Goal: Check status: Check status

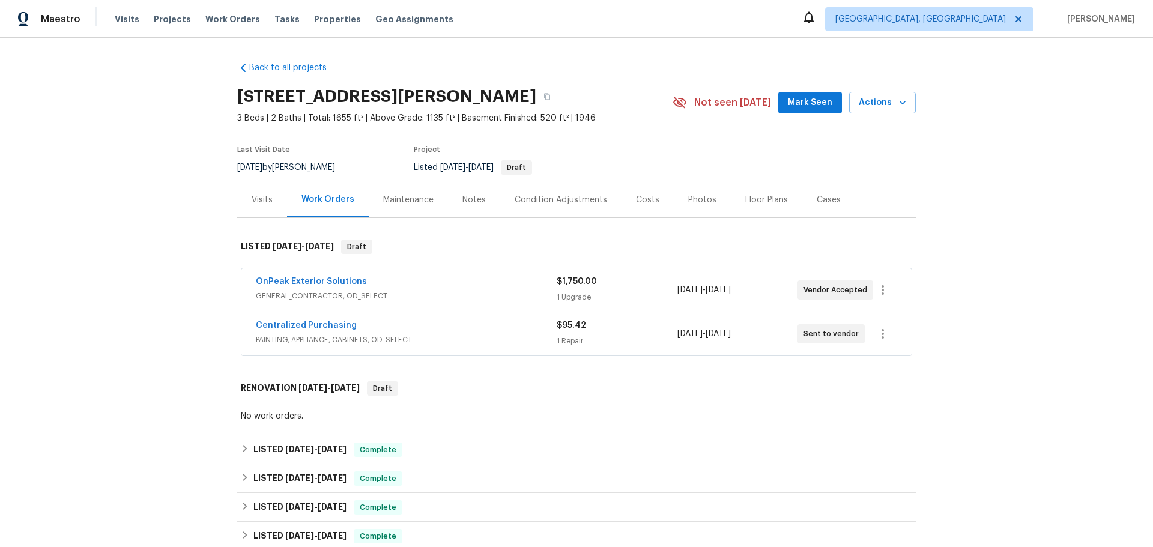
click at [365, 290] on span "GENERAL_CONTRACTOR, OD_SELECT" at bounding box center [406, 296] width 301 height 12
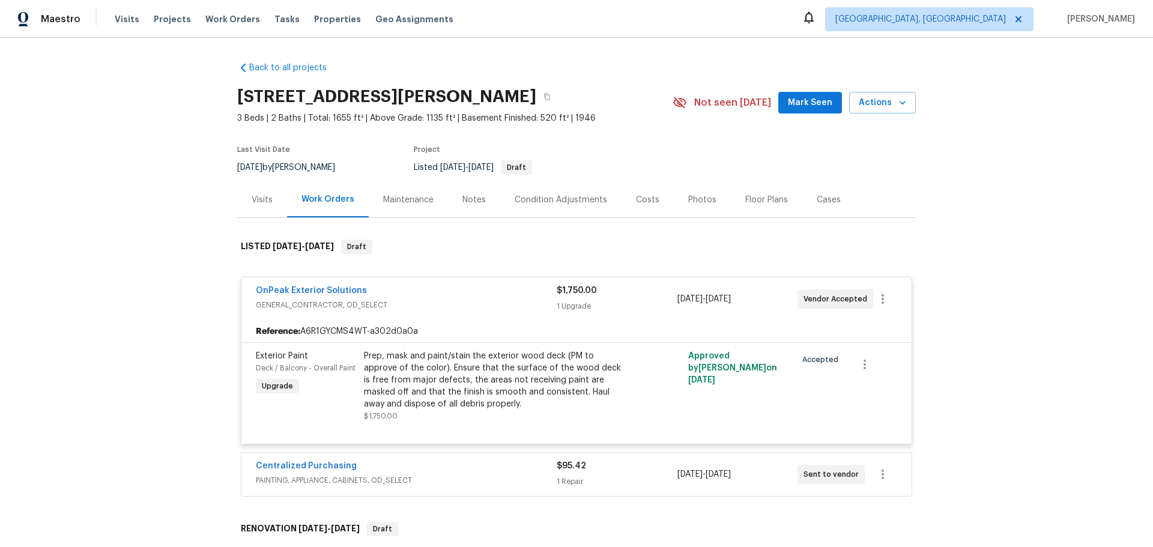
click at [331, 460] on div "Centralized Purchasing" at bounding box center [406, 467] width 301 height 14
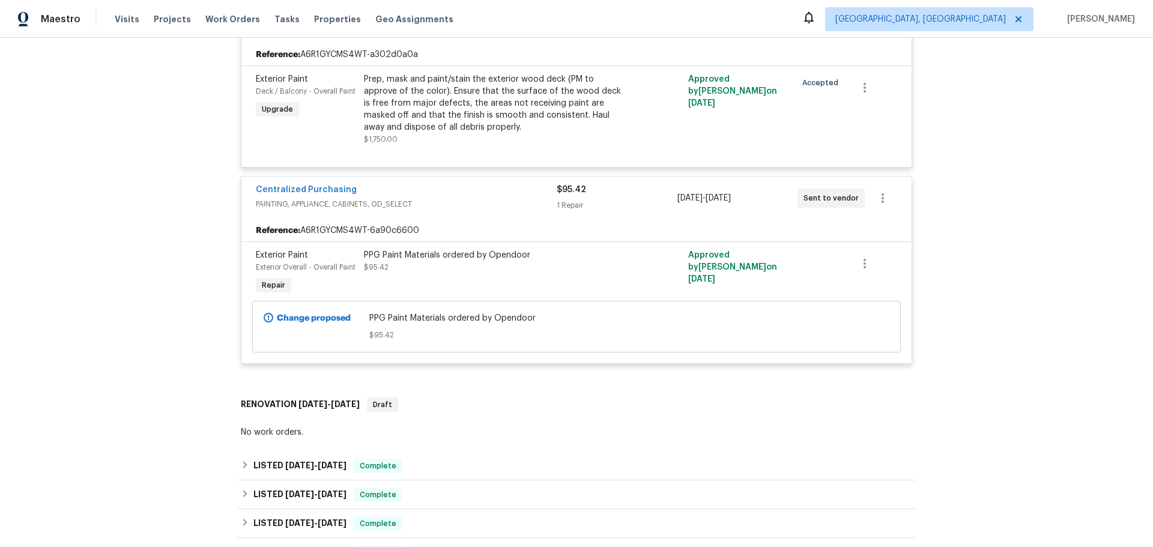
scroll to position [360, 0]
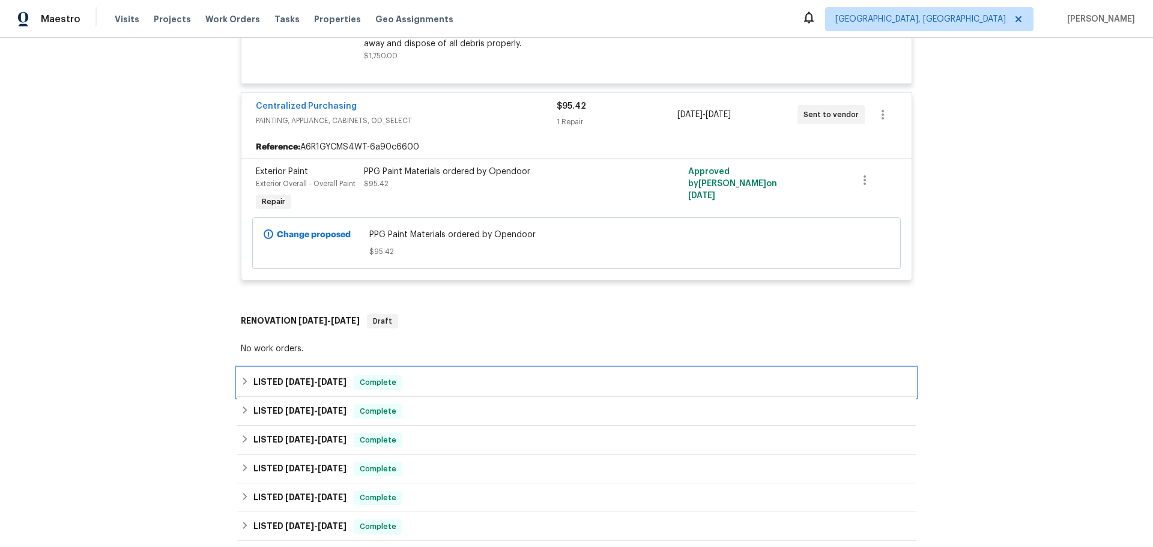
click at [395, 375] on div "LISTED [DATE] - [DATE] Complete" at bounding box center [576, 382] width 671 height 14
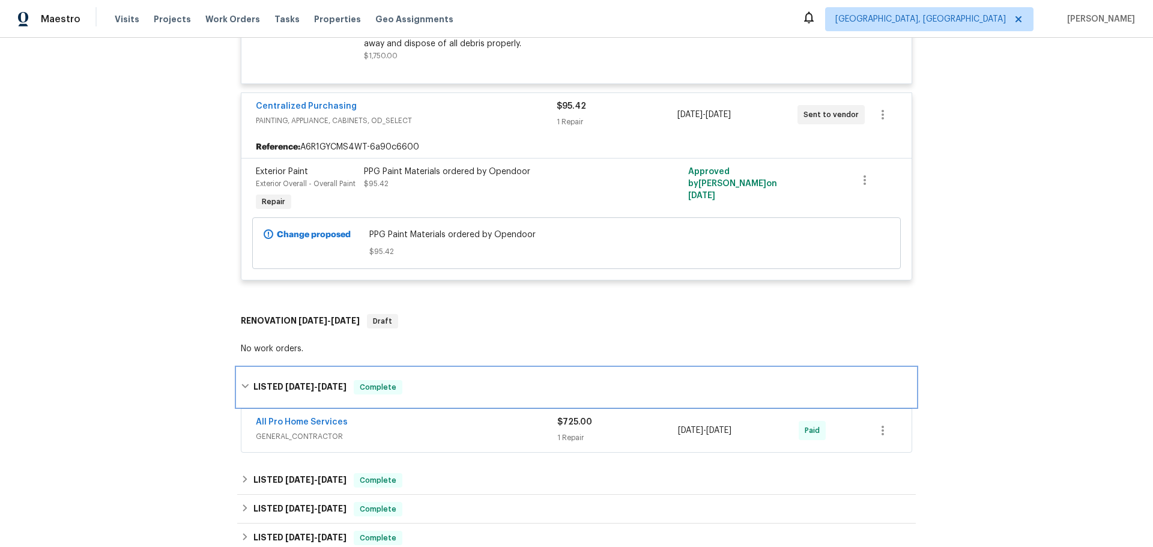
scroll to position [480, 0]
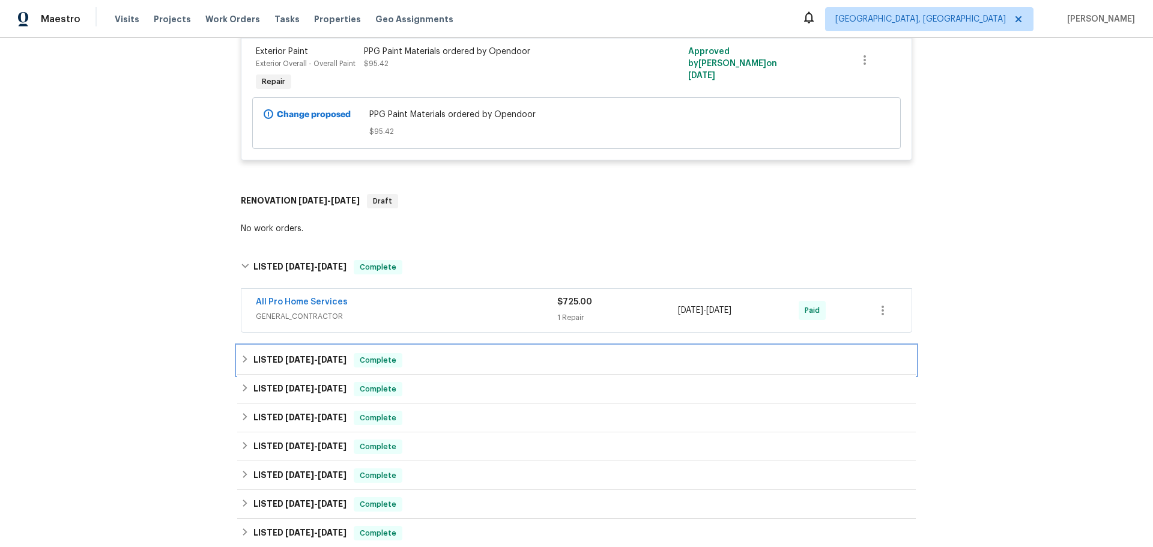
drag, startPoint x: 368, startPoint y: 249, endPoint x: 371, endPoint y: 255, distance: 6.2
click at [368, 353] on div "LISTED [DATE] - [DATE] Complete" at bounding box center [576, 360] width 671 height 14
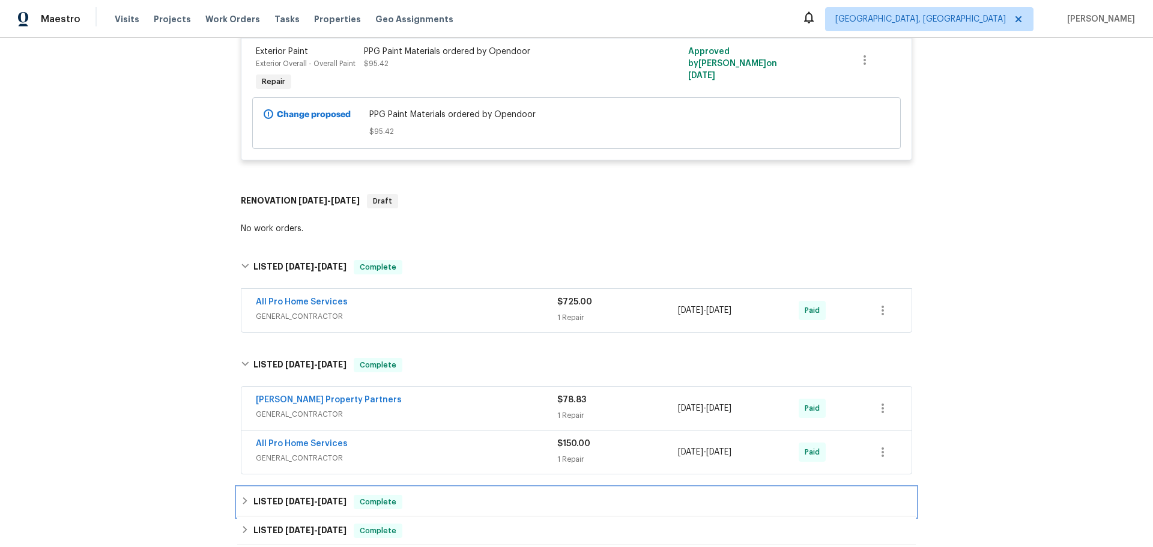
click at [383, 495] on div "LISTED [DATE] - [DATE] Complete" at bounding box center [576, 502] width 671 height 14
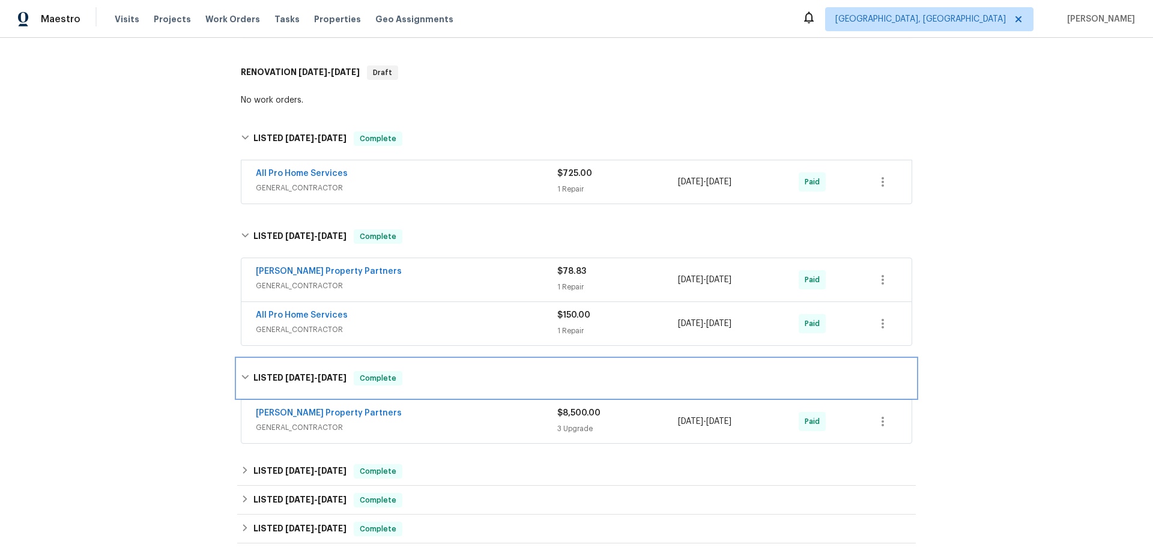
scroll to position [721, 0]
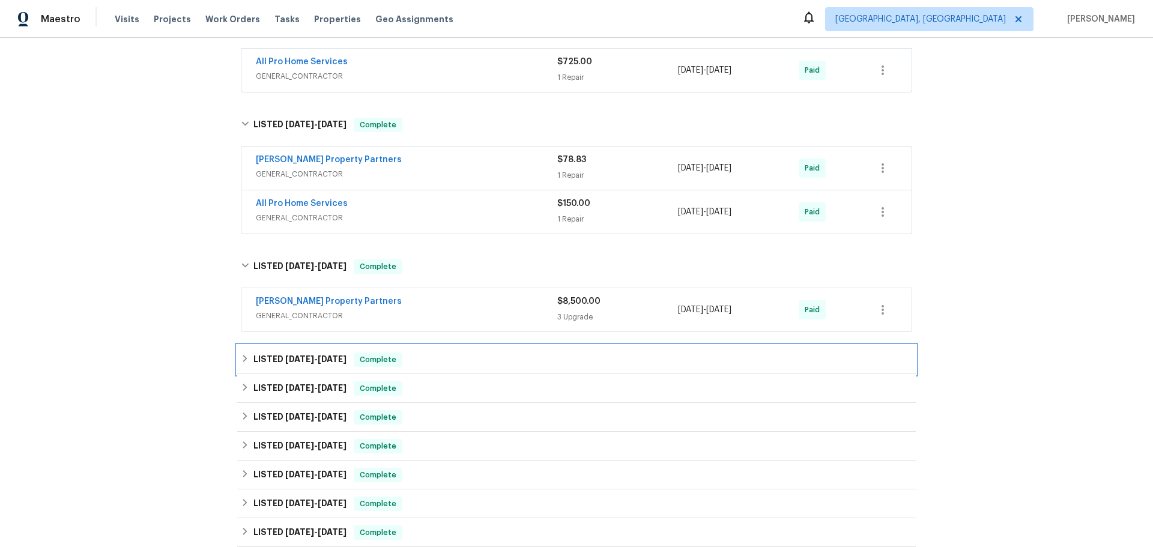
click at [382, 352] on div "LISTED [DATE] - [DATE] Complete" at bounding box center [576, 359] width 671 height 14
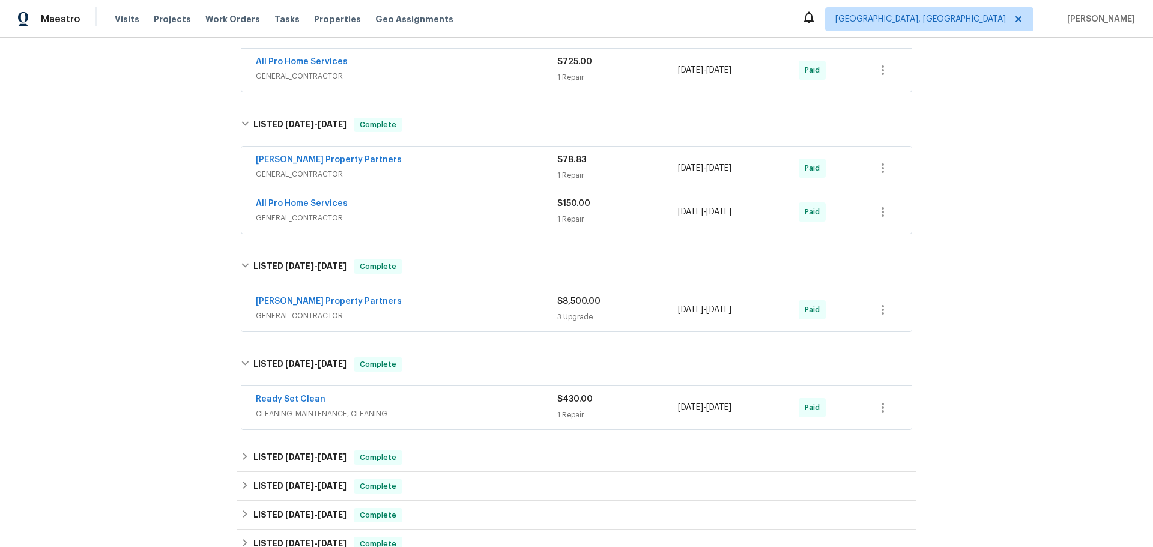
click at [402, 310] on span "GENERAL_CONTRACTOR" at bounding box center [406, 316] width 301 height 12
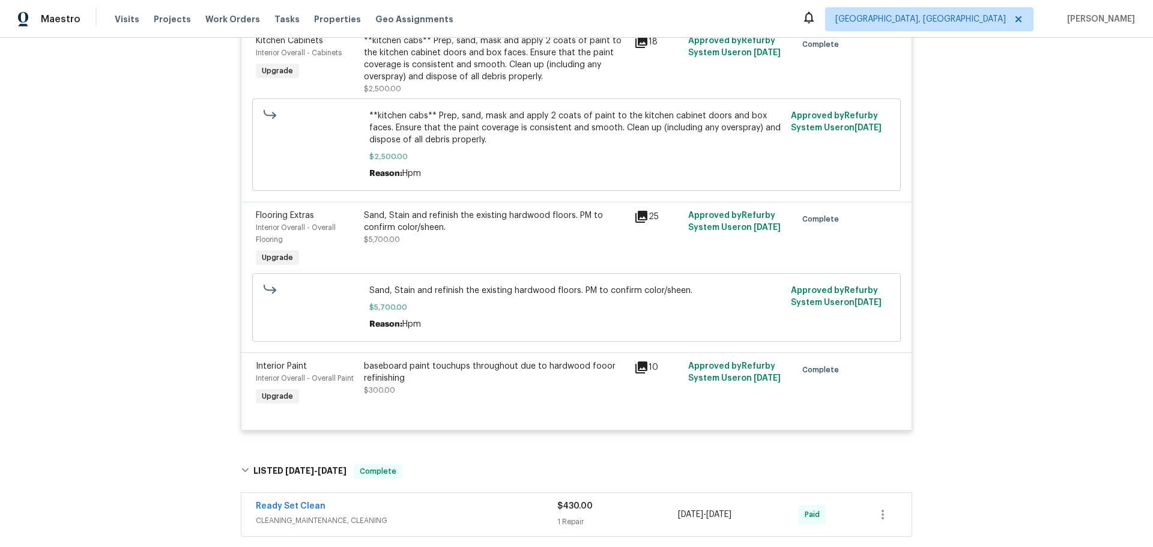
scroll to position [1295, 0]
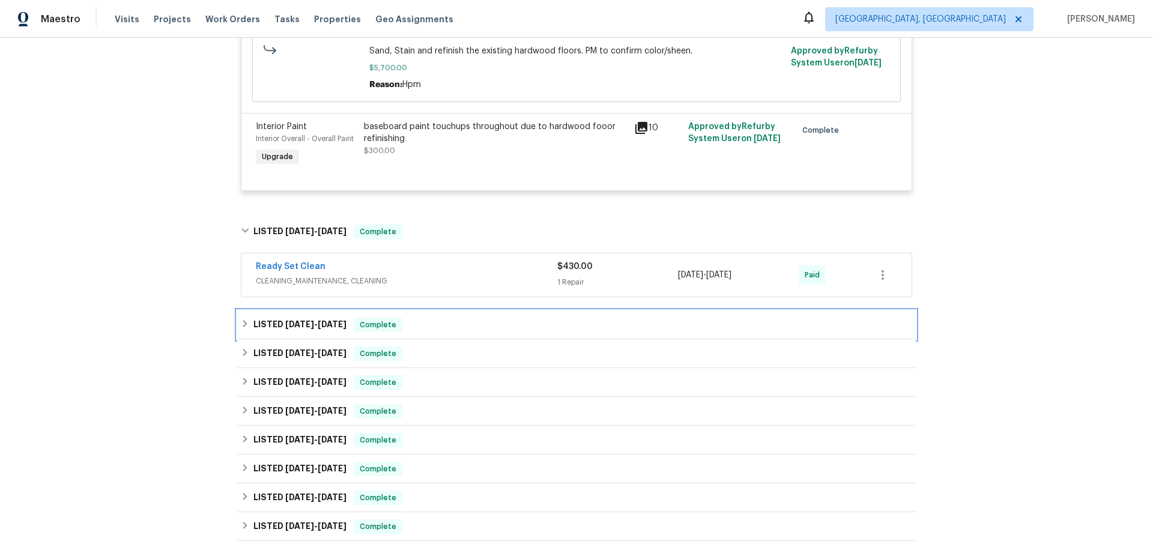
drag, startPoint x: 371, startPoint y: 94, endPoint x: 371, endPoint y: 107, distance: 13.2
click at [369, 318] on div "LISTED [DATE] - [DATE] Complete" at bounding box center [576, 325] width 671 height 14
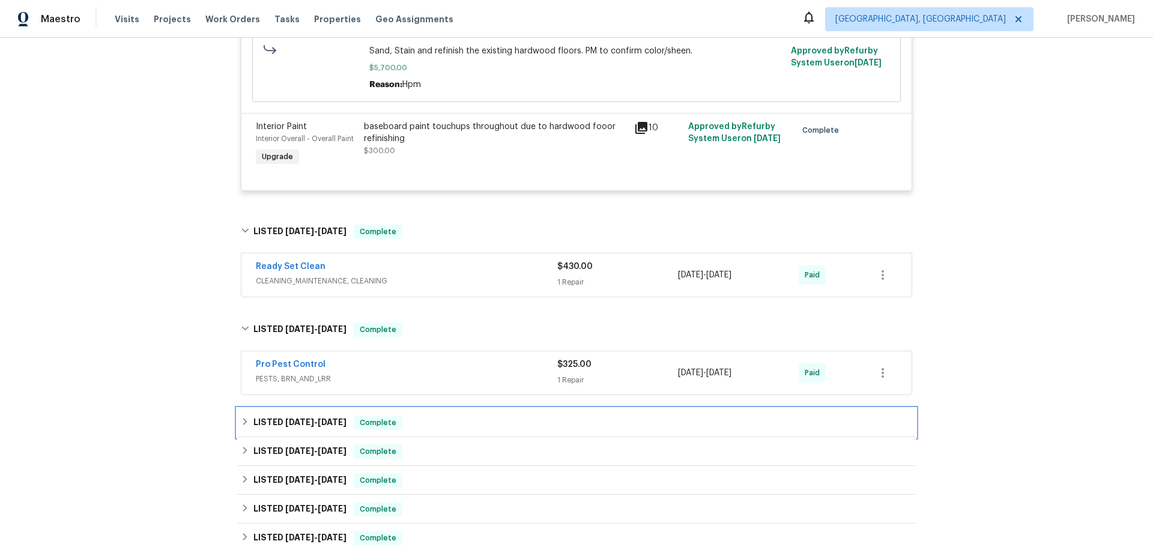
drag, startPoint x: 404, startPoint y: 183, endPoint x: 407, endPoint y: 213, distance: 30.1
click at [405, 416] on div "LISTED [DATE] - [DATE] Complete" at bounding box center [576, 423] width 671 height 14
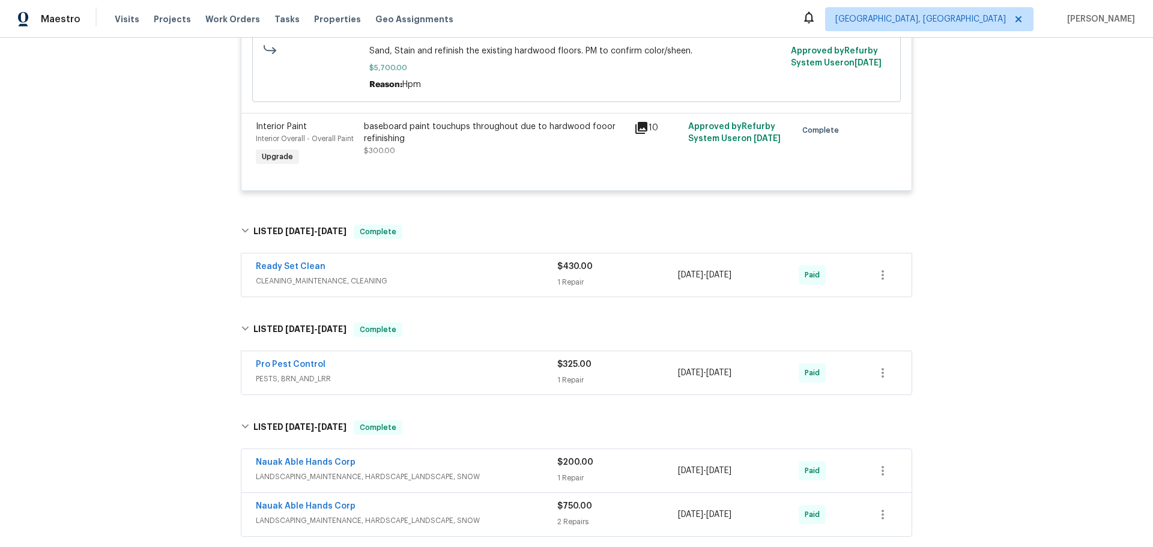
drag, startPoint x: 388, startPoint y: 303, endPoint x: 386, endPoint y: 313, distance: 9.9
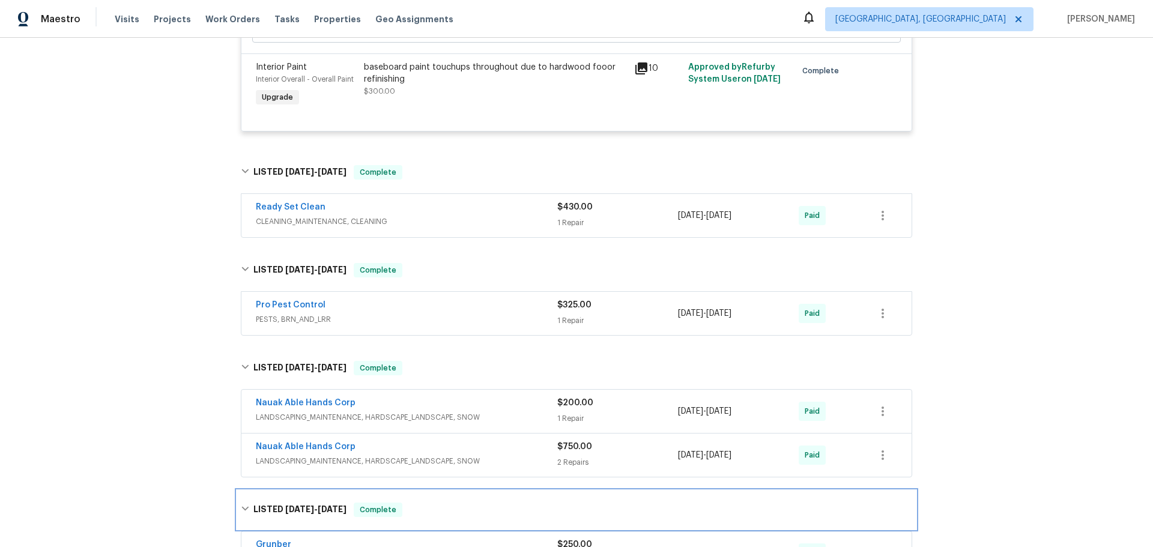
scroll to position [1535, 0]
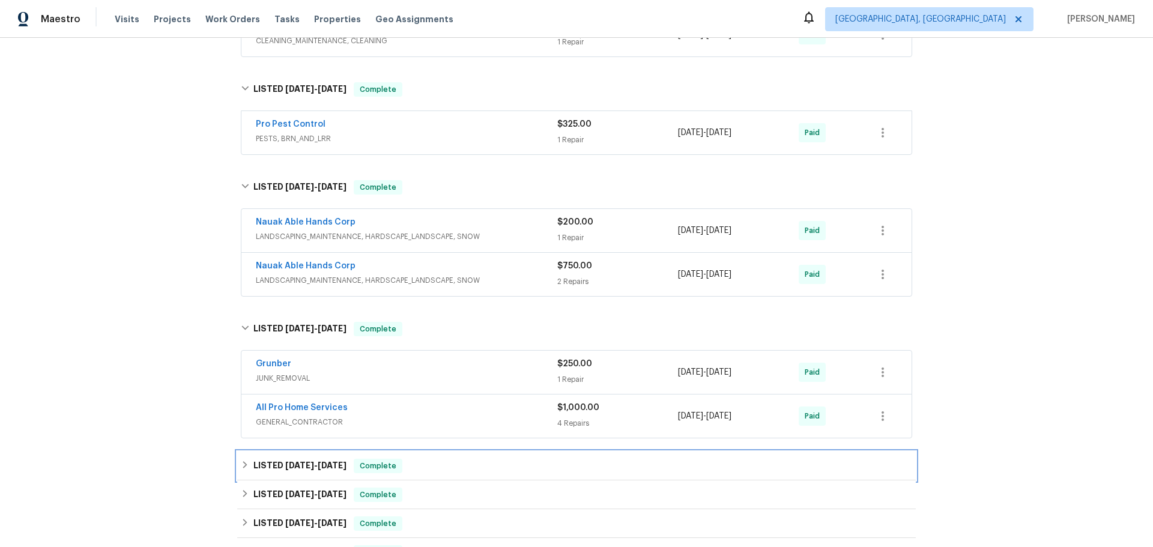
click at [417, 452] on div "LISTED [DATE] - [DATE] Complete" at bounding box center [576, 466] width 679 height 29
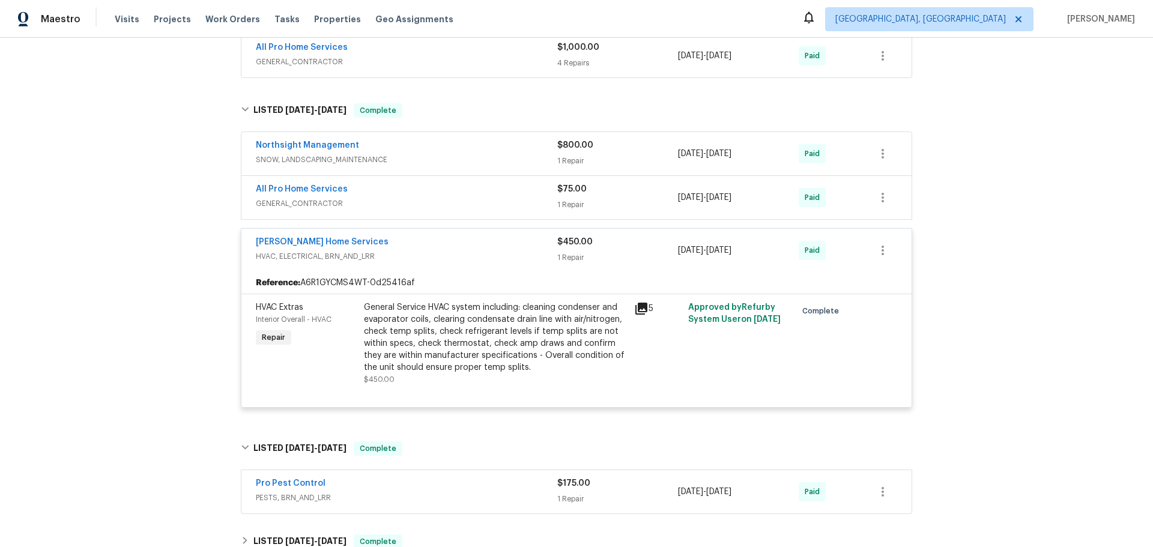
scroll to position [1937, 0]
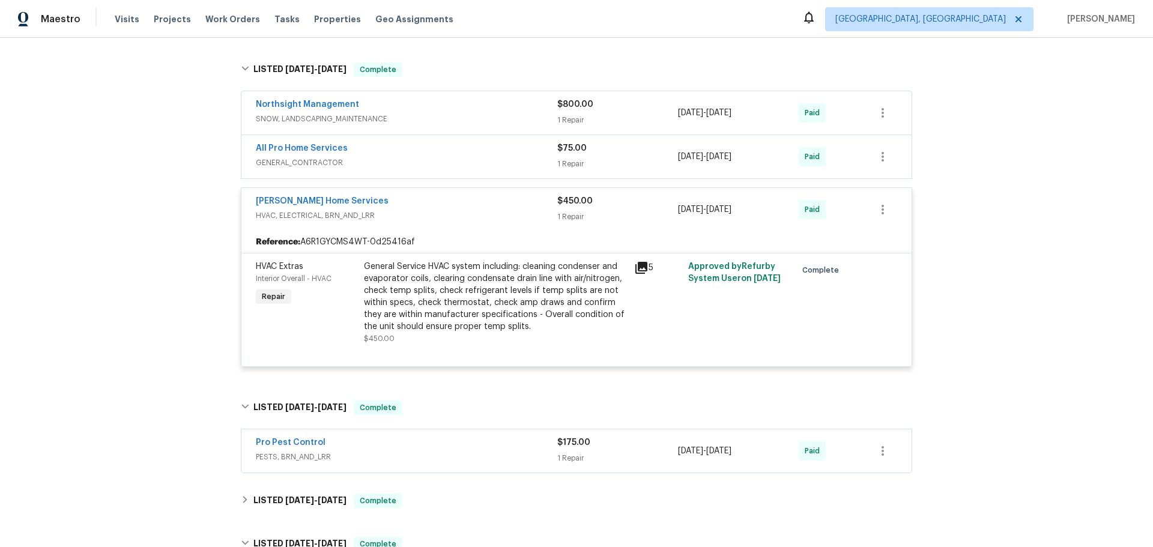
drag, startPoint x: 418, startPoint y: 294, endPoint x: 410, endPoint y: 322, distance: 29.3
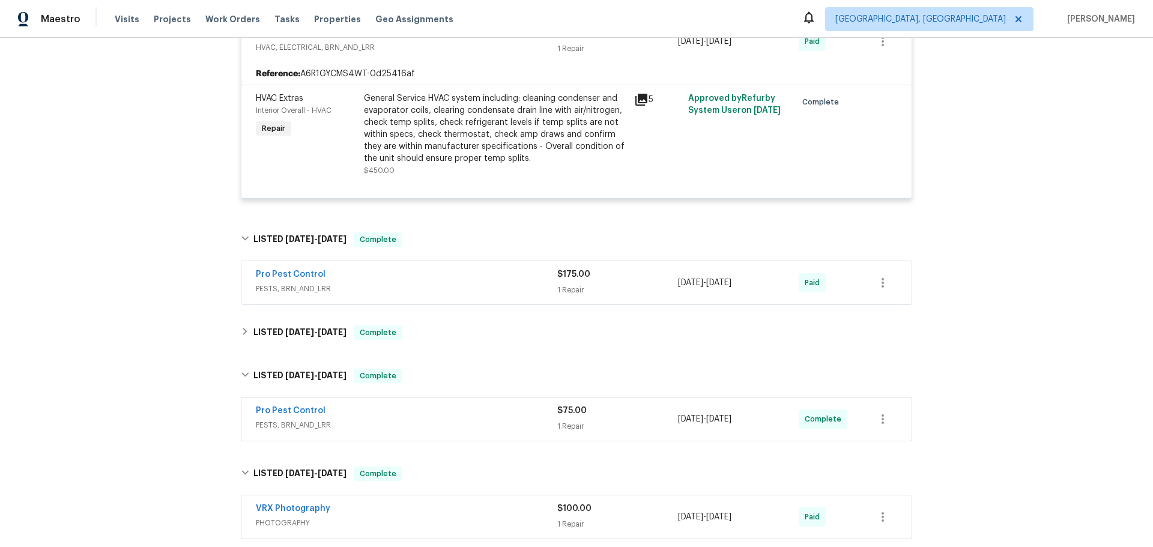
scroll to position [2177, 0]
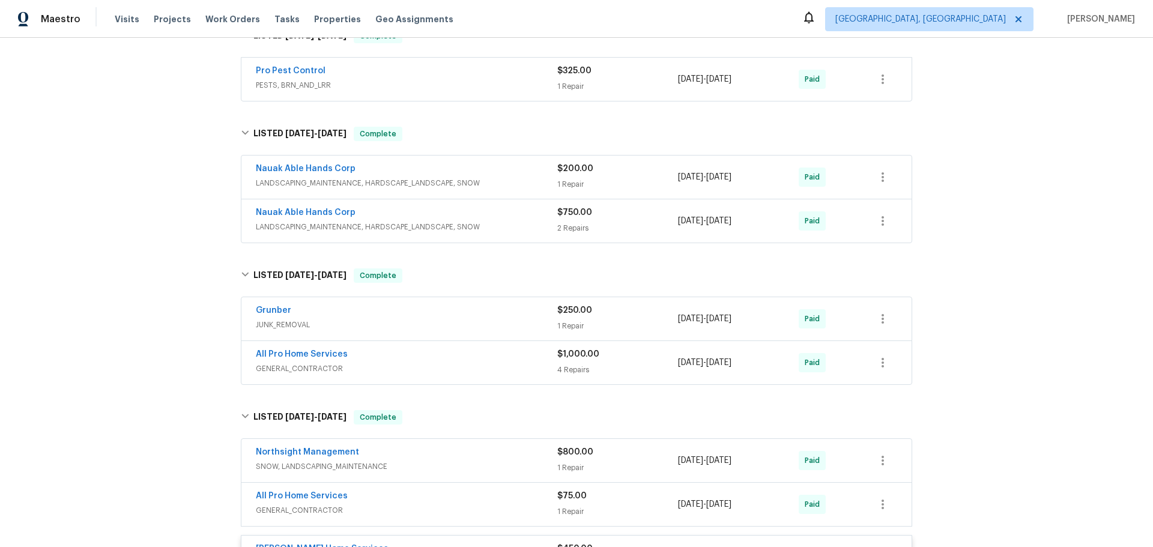
scroll to position [1560, 0]
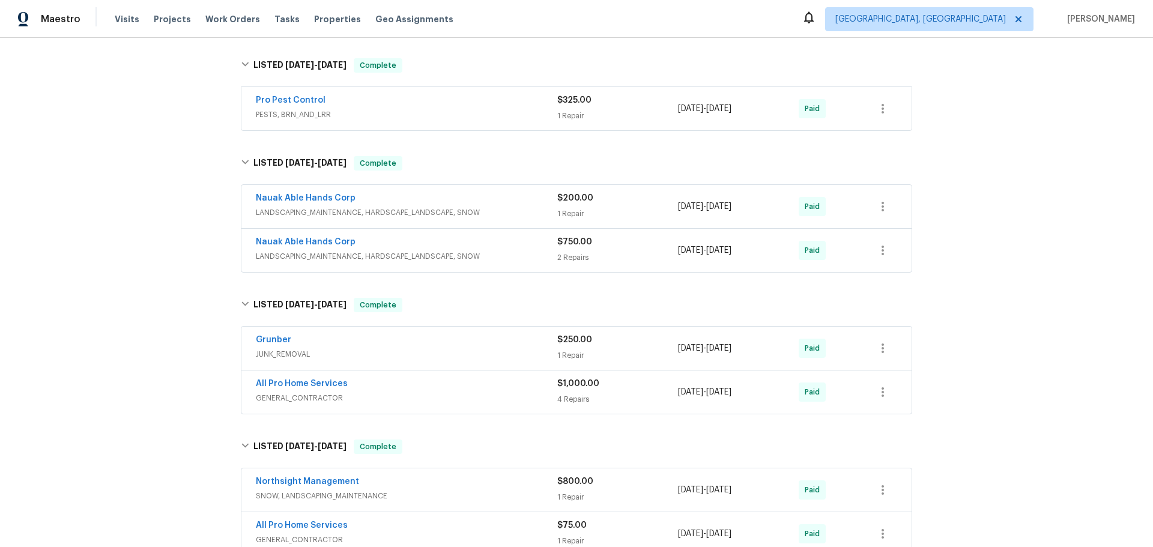
click at [423, 534] on span "GENERAL_CONTRACTOR" at bounding box center [406, 540] width 301 height 12
click at [410, 476] on div "Northsight Management" at bounding box center [406, 483] width 301 height 14
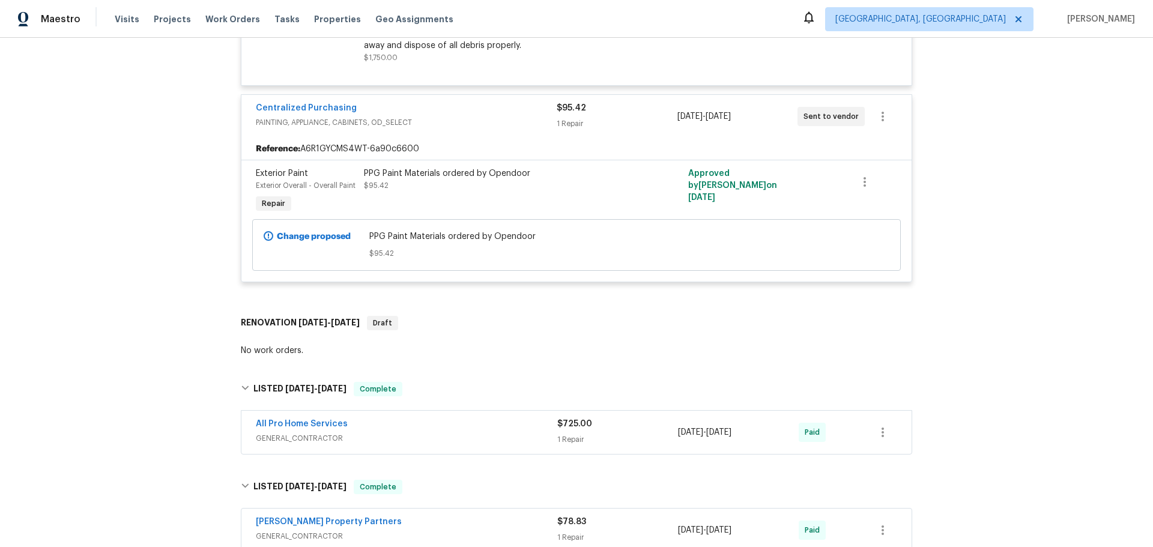
scroll to position [0, 0]
